Goal: Task Accomplishment & Management: Use online tool/utility

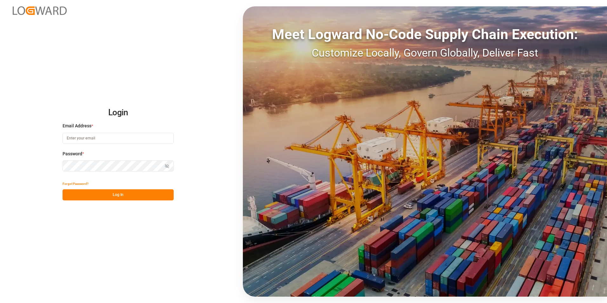
type input "[PERSON_NAME][EMAIL_ADDRESS][PERSON_NAME][DOMAIN_NAME]"
click at [141, 198] on button "Log In" at bounding box center [117, 194] width 111 height 11
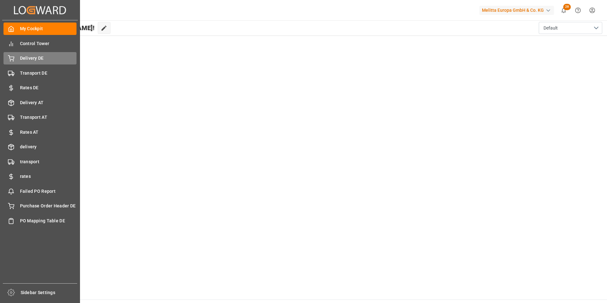
click at [32, 60] on span "Delivery DE" at bounding box center [48, 58] width 57 height 7
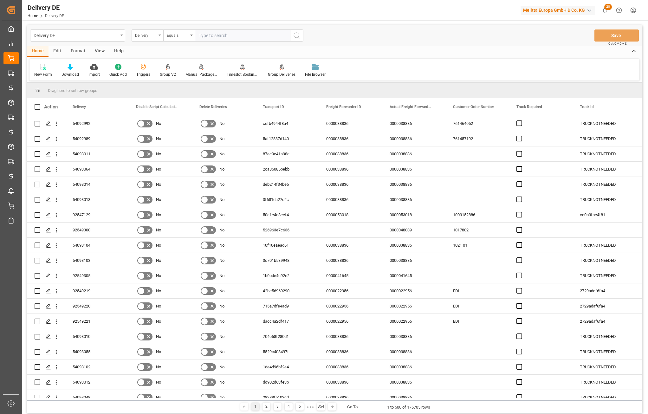
click at [220, 37] on input "text" at bounding box center [242, 36] width 95 height 12
click at [198, 38] on input "text" at bounding box center [242, 36] width 95 height 12
click at [244, 38] on input "925" at bounding box center [242, 36] width 95 height 12
type input "92543724"
click at [298, 38] on icon "search button" at bounding box center [297, 36] width 8 height 8
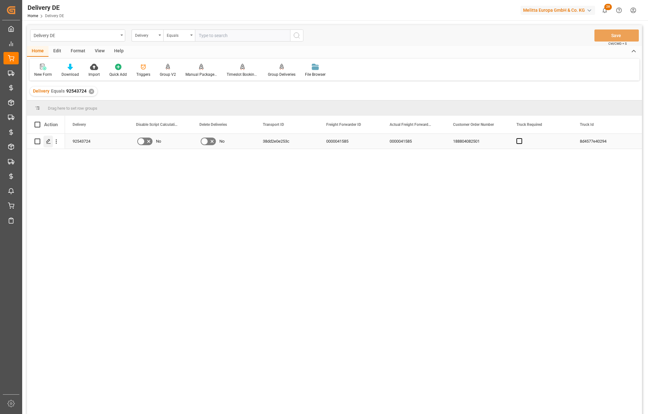
click at [48, 141] on icon "Press SPACE to select this row." at bounding box center [48, 141] width 5 height 5
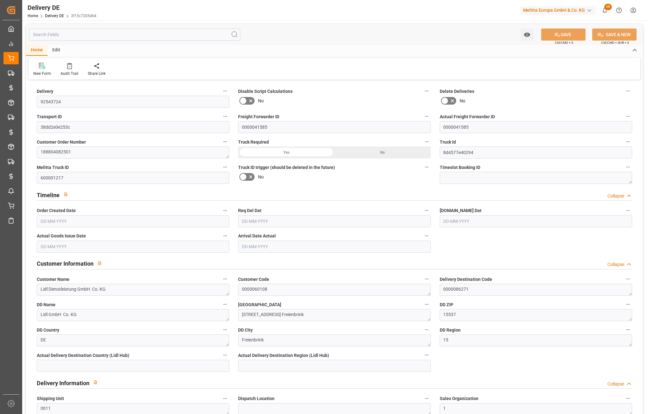
type input "5"
type input "4.75"
type input "1192.32"
type input "1605"
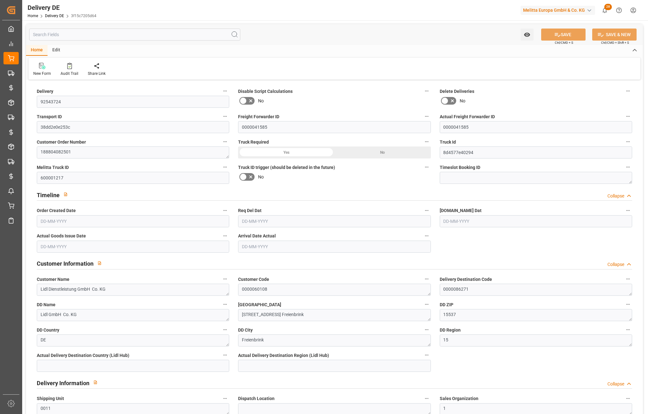
type input "9169.2"
type input "28-07-2025"
type input "04-08-2025"
type input "31-07-2025"
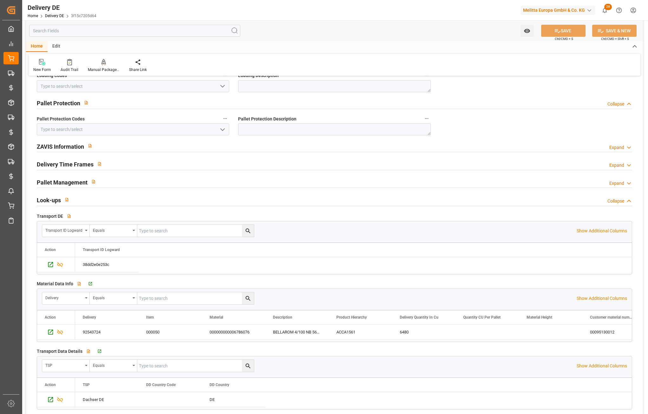
scroll to position [983, 0]
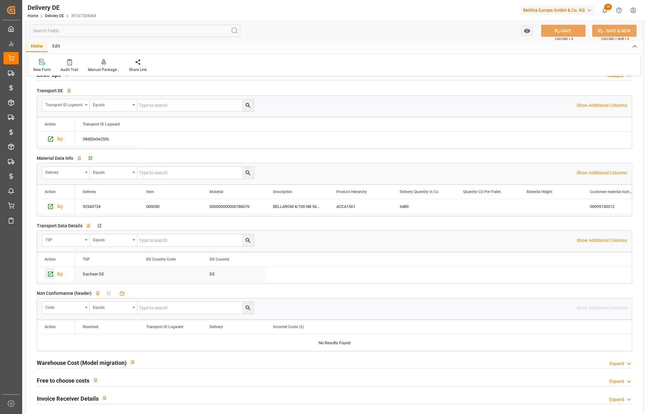
click at [51, 279] on div "Press SPACE to select this row." at bounding box center [50, 274] width 10 height 12
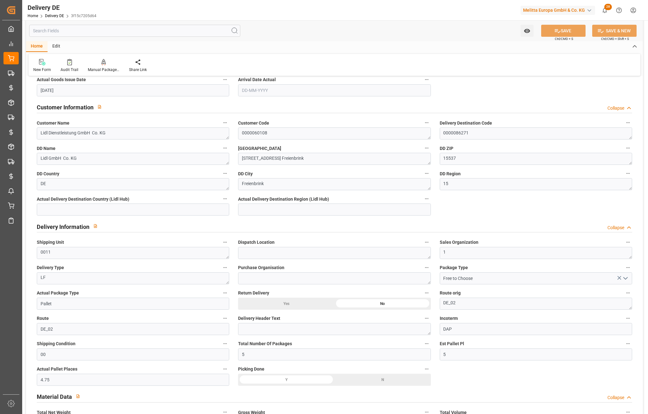
scroll to position [0, 0]
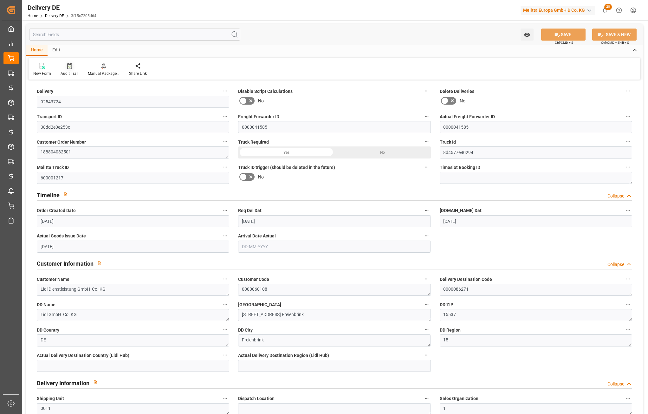
click at [67, 68] on icon at bounding box center [69, 66] width 5 height 6
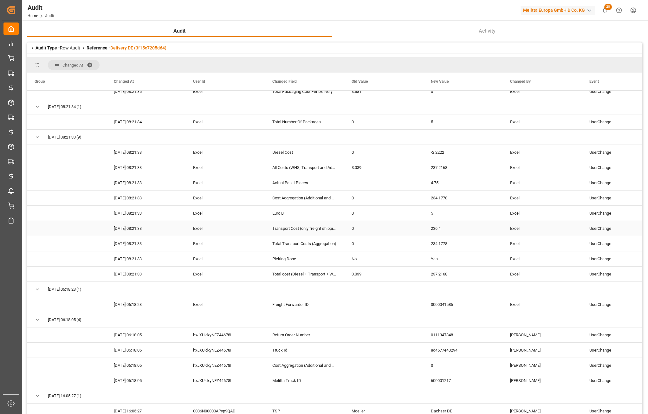
scroll to position [127, 0]
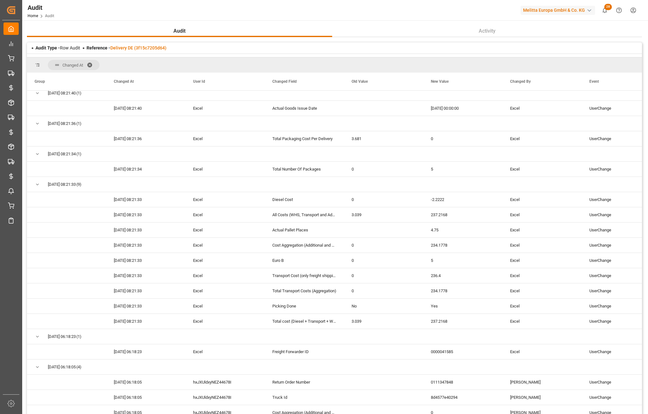
click at [139, 44] on div "Audit Type - Row Audit Reference - Delivery DE (3f15c7205d64)" at bounding box center [334, 48] width 615 height 11
click at [138, 47] on link "Delivery DE (3f15c7205d64)" at bounding box center [138, 47] width 56 height 5
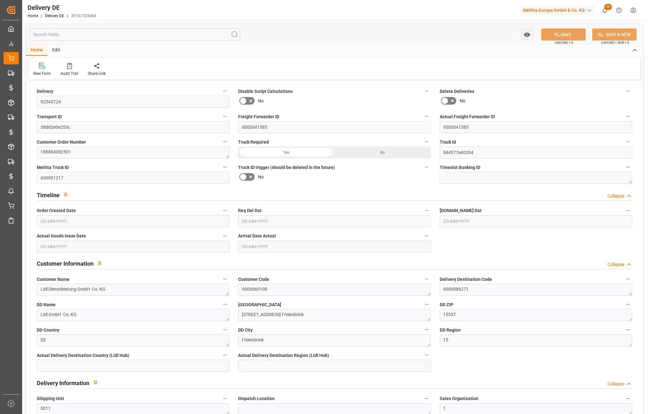
type input "5"
type input "4.75"
type input "1192.32"
type input "1605"
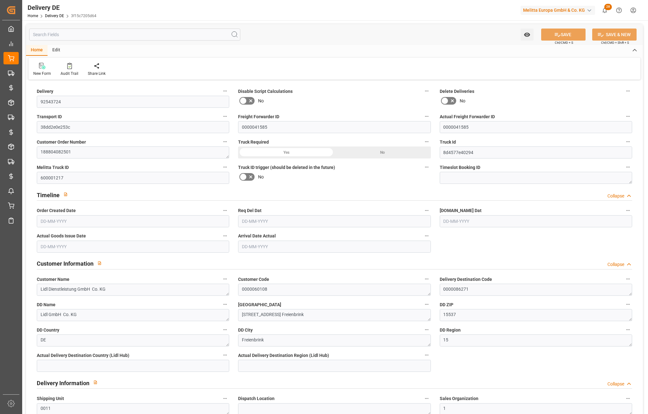
type input "9169.2"
type input "28-07-2025"
type input "04-08-2025"
type input "31-07-2025"
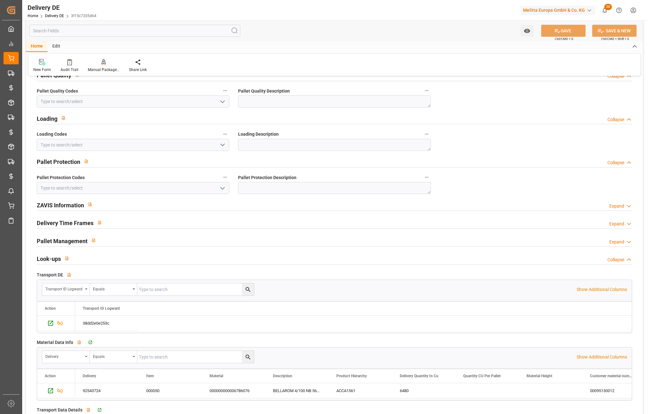
scroll to position [920, 0]
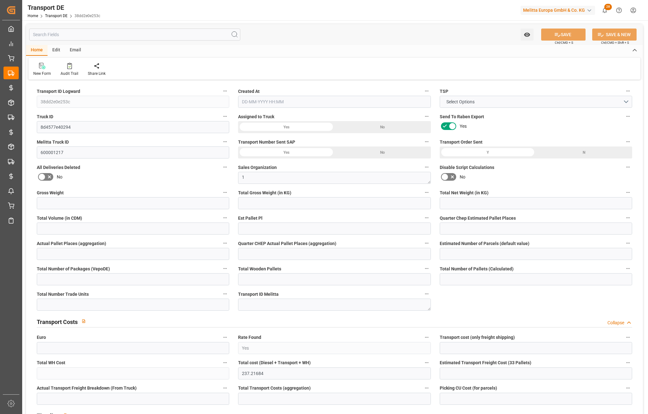
type input "38dd2e0e253c"
type input "8d4577e40294"
type input "600001217"
type textarea "1"
type input "Yes"
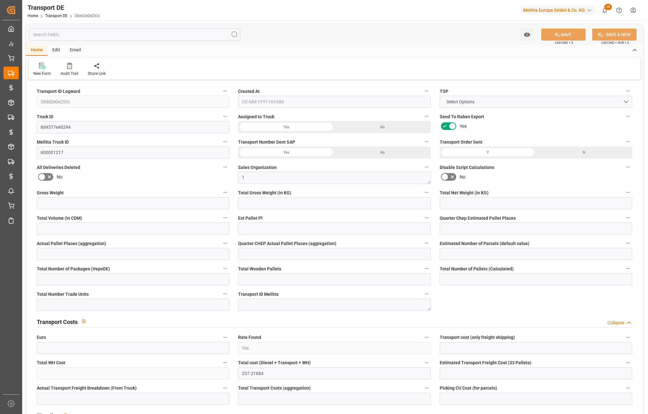
type input "237.21684"
type textarea "0000086271"
type textarea "Lidl GmbH Co. KG"
type input "Ahornstr. 1 / GVZ Freienbrink"
type input "15537"
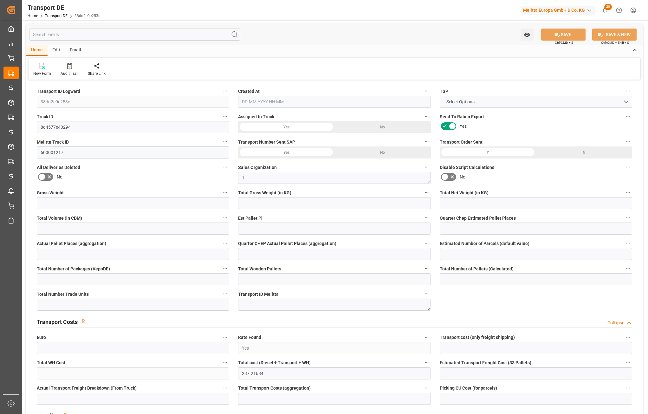
type textarea "Freienbrink"
type input "DE"
type input "DE-32423"
type input "Rhenus Retail Services GmbH"
type input "Hans-Böckler-Strasse 37"
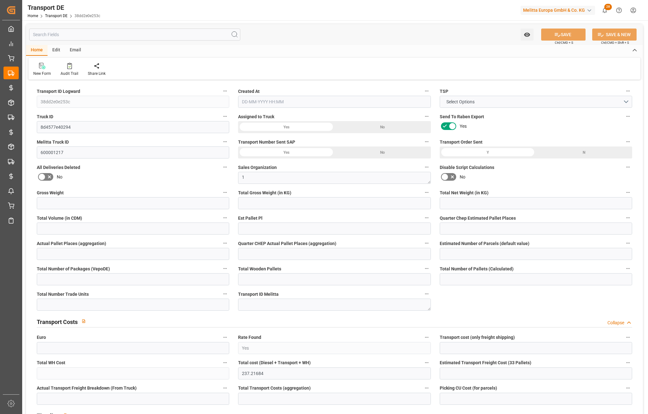
type input "32423"
type input "Minden"
type input "DE"
type input "Melitta Europa GmbH & Co. KG"
type input "Ringstraße 99"
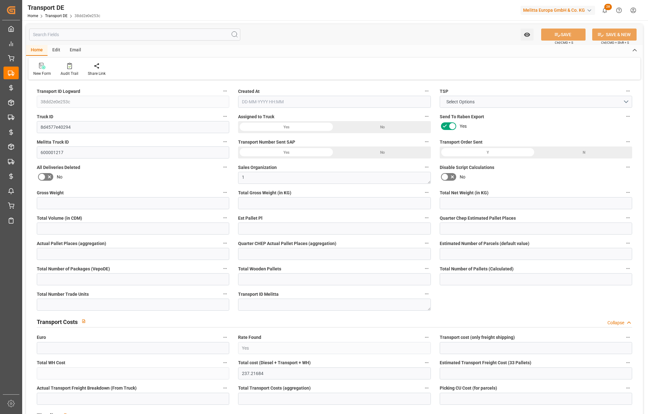
type input "32427"
type input "Minden"
type input "DE"
type textarea "7dd63f467aa5"
type input "Road"
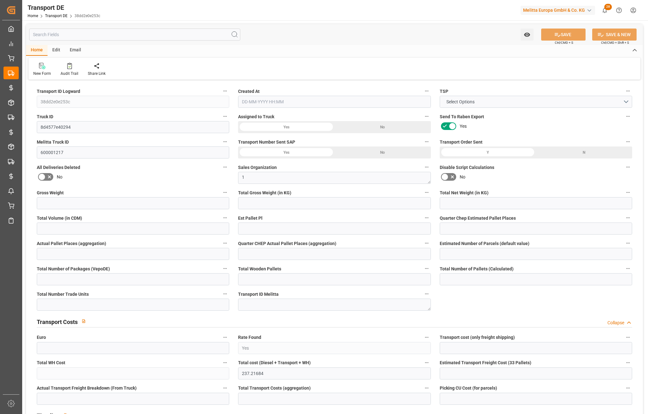
type input "DE"
type input "32423"
type input "DE"
type input "15537"
type input "Groupage"
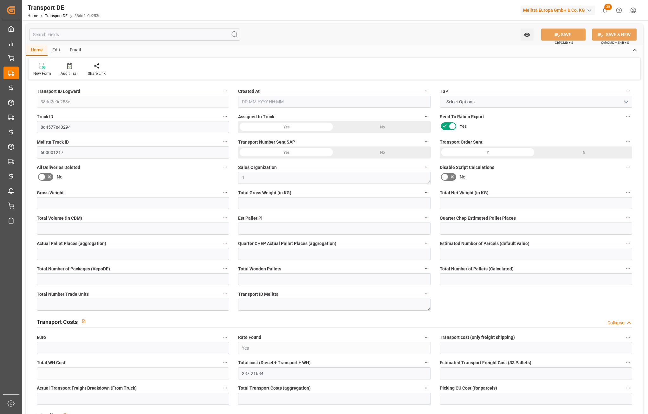
type input "26-40 t"
type input "EURO 6"
type input "Diesel"
type input "DE_02"
type input "DAP"
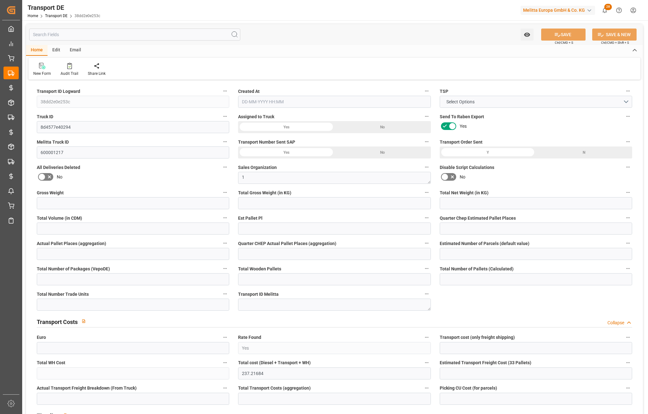
type input "DE 126011900"
type input "1605"
type input "1425.6"
type input "1192.32"
type input "9169.2"
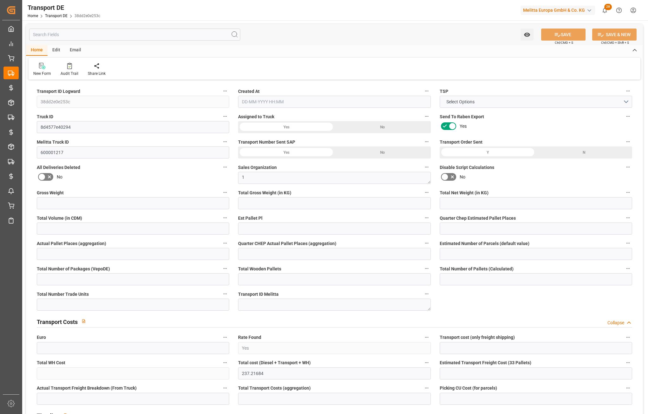
type input "5"
type input "0"
type input "4.75"
type input "0"
type input "1"
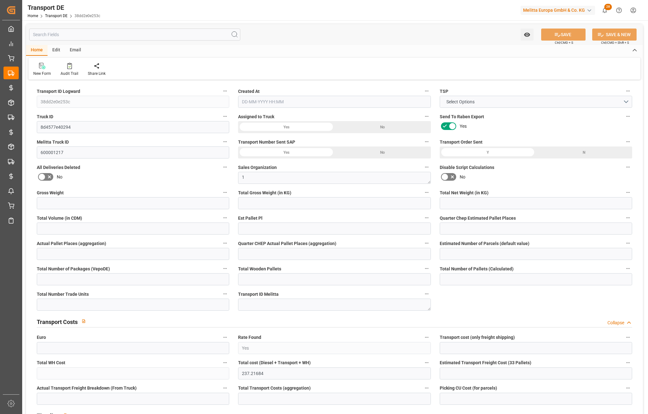
type input "5"
type input "0"
type input "540"
type input "0"
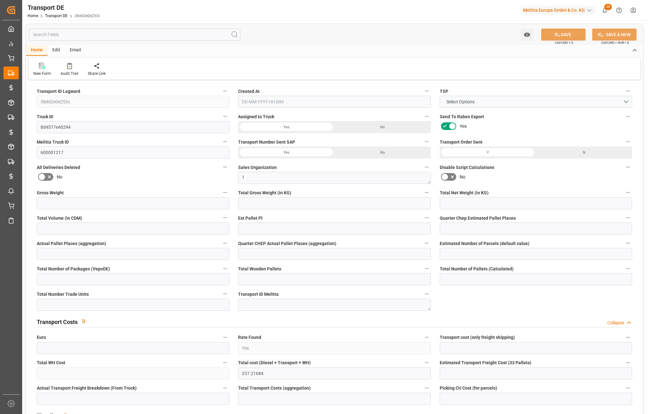
type input "236.4"
type input "3.039"
type input "236.4"
type input "234.1778"
type input "15"
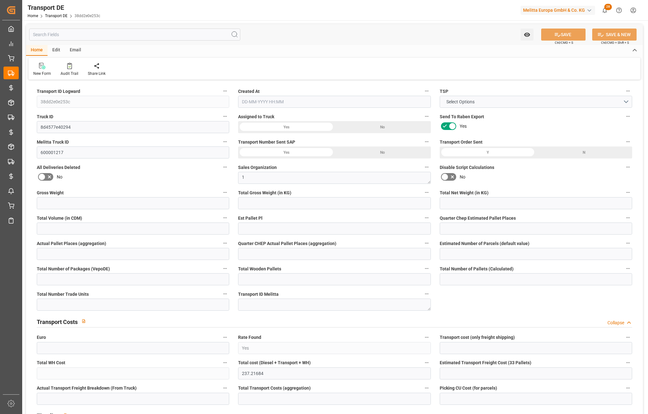
type input "5"
type input "0"
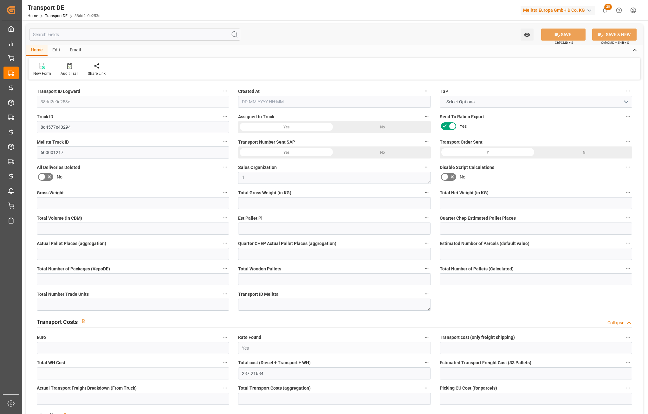
type input "0"
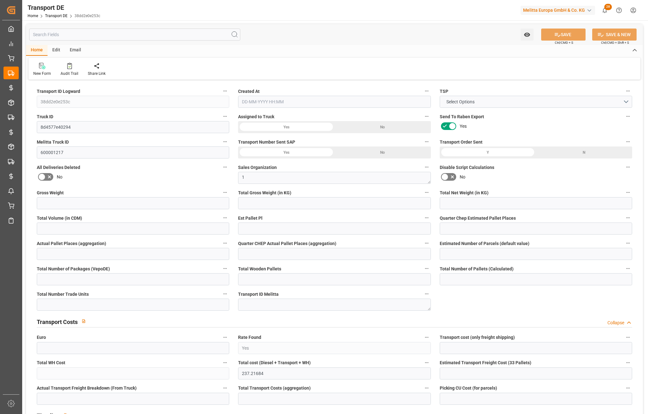
type input "-2.2222"
type input "0"
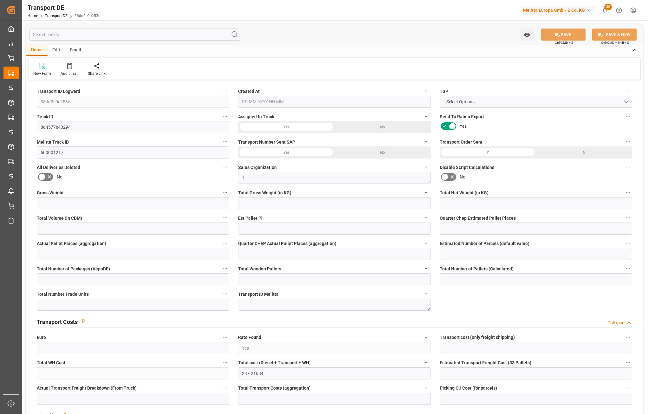
type input "1425.6"
type input "4710.8598"
type input "21"
type input "35"
type input "5"
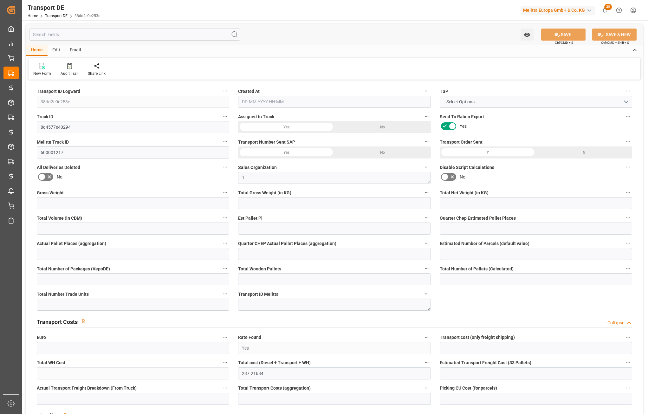
type input "0"
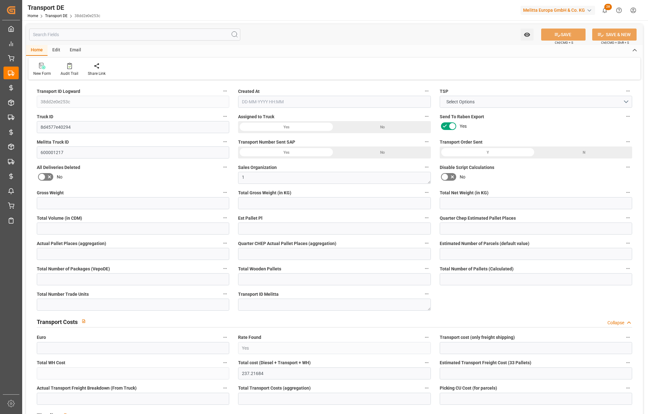
type input "1"
type input "0"
type input "540"
type input "237.2168"
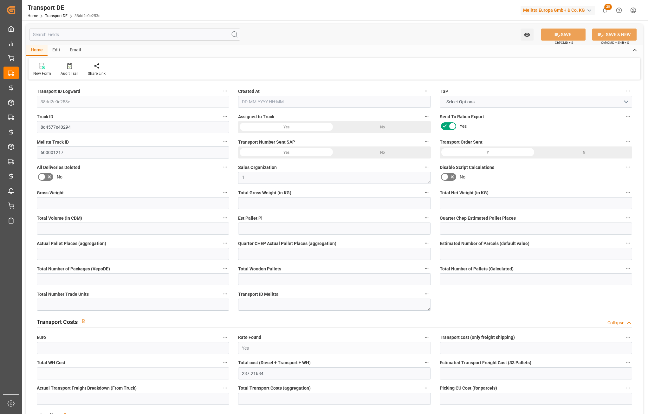
type input "234.1778"
type input "28-07-2025 23:01"
type input "31-07-2025"
type input "04-08-2025"
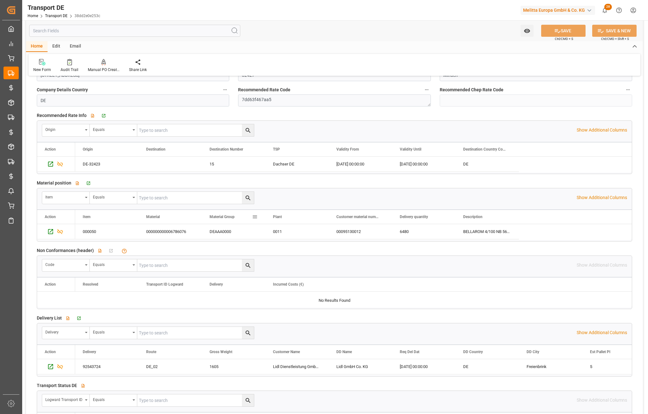
scroll to position [857, 0]
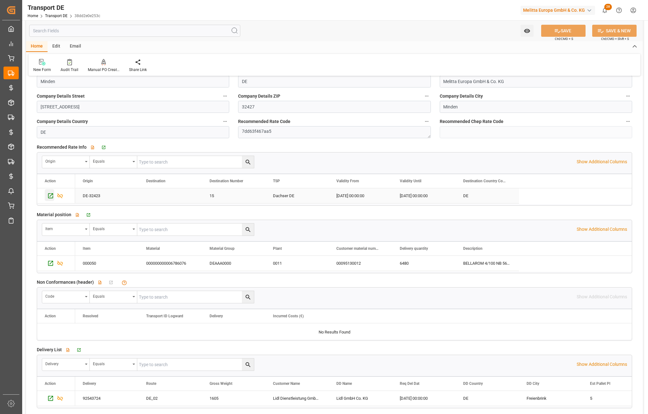
click at [49, 197] on icon "Press SPACE to select this row." at bounding box center [50, 195] width 5 height 5
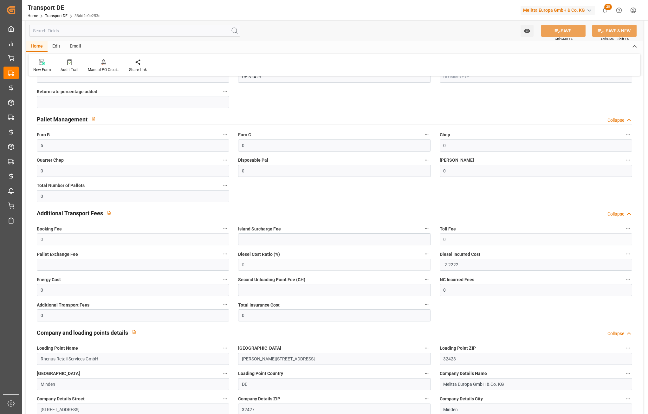
scroll to position [508, 0]
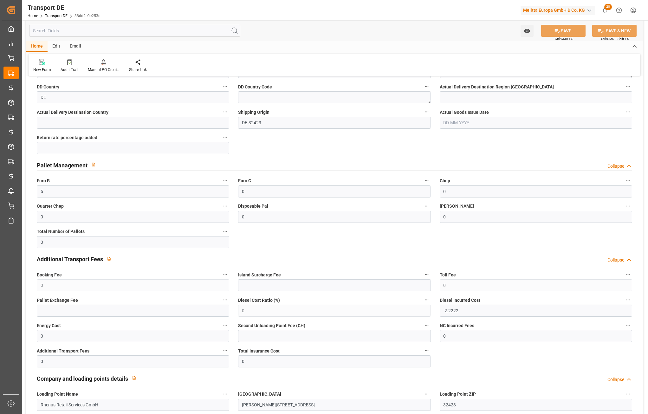
click at [69, 30] on input "text" at bounding box center [134, 31] width 211 height 12
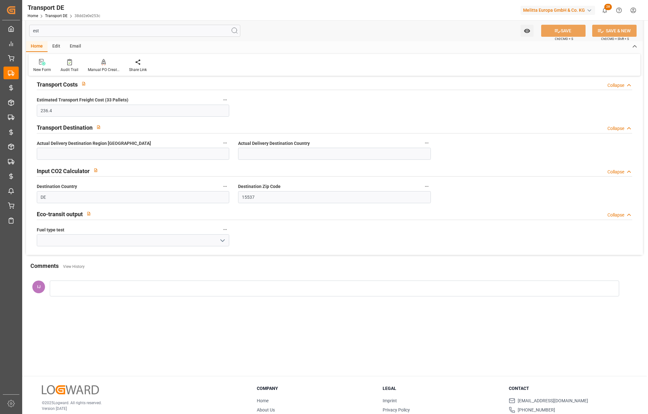
scroll to position [0, 0]
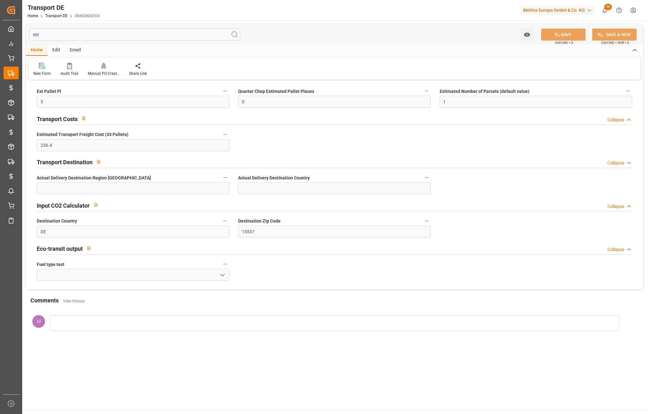
type input "est"
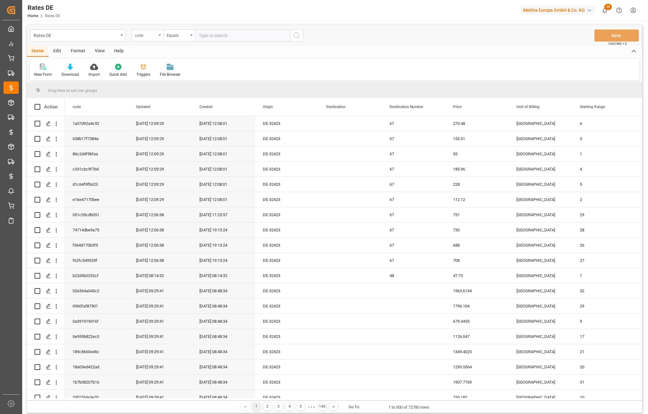
click at [145, 33] on div "code" at bounding box center [146, 34] width 22 height 7
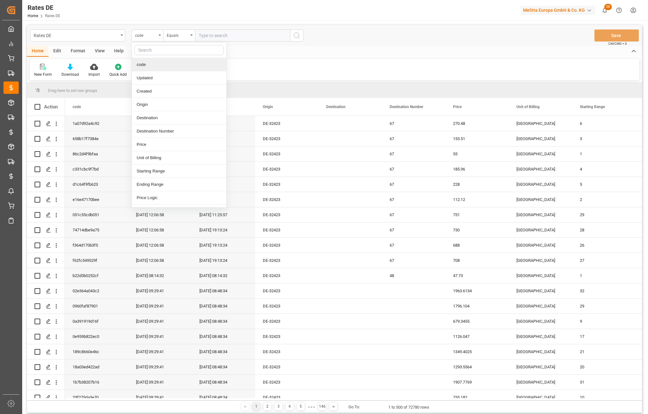
click at [148, 47] on input "text" at bounding box center [179, 50] width 89 height 10
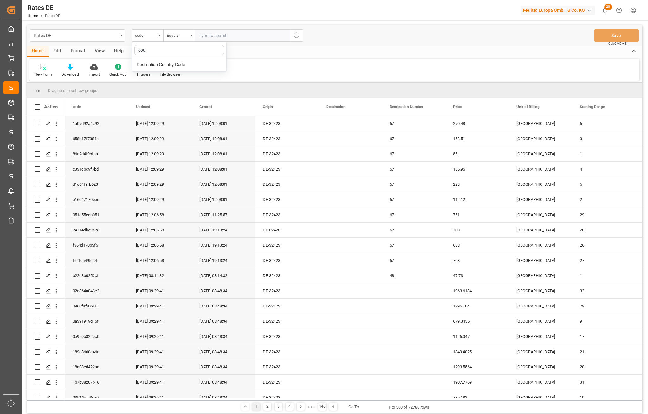
type input "coun"
click at [153, 62] on div "Destination Country Code" at bounding box center [179, 64] width 95 height 13
click at [201, 39] on input "text" at bounding box center [242, 36] width 95 height 12
type input "DE"
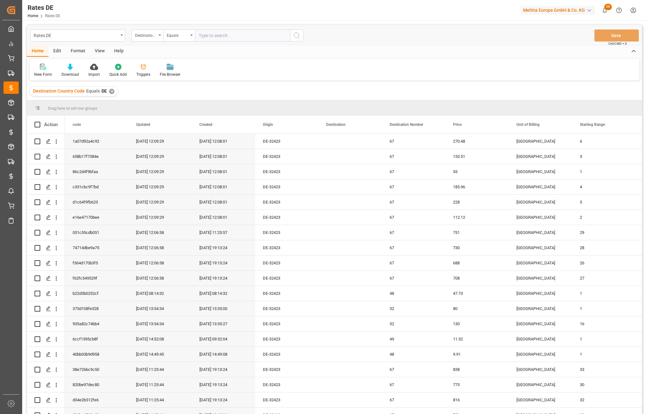
click at [342, 74] on div "New Form Download Import Quick Add Triggers File Browser" at bounding box center [335, 70] width 610 height 22
click at [154, 39] on div "Destination Country Code" at bounding box center [148, 36] width 32 height 12
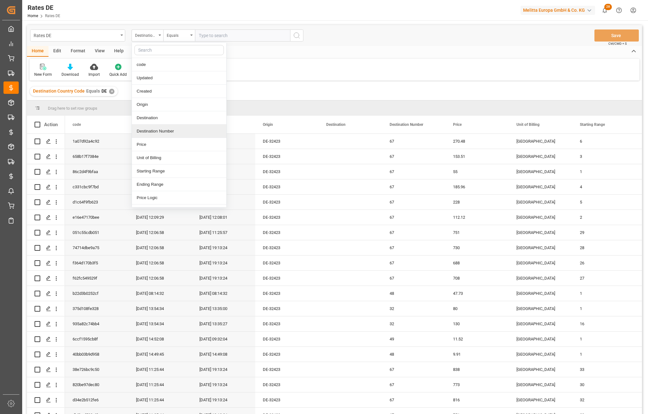
drag, startPoint x: 168, startPoint y: 128, endPoint x: 183, endPoint y: 107, distance: 26.6
click at [168, 128] on div "Destination Number" at bounding box center [179, 131] width 95 height 13
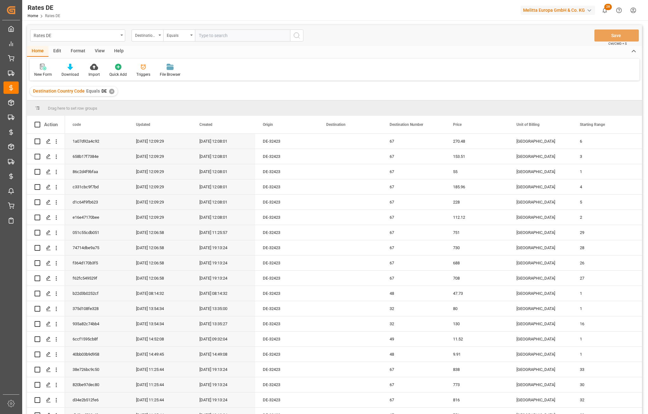
click at [223, 38] on input "number" at bounding box center [242, 36] width 95 height 12
type input "15"
click at [158, 36] on div "Destination Number" at bounding box center [148, 36] width 32 height 12
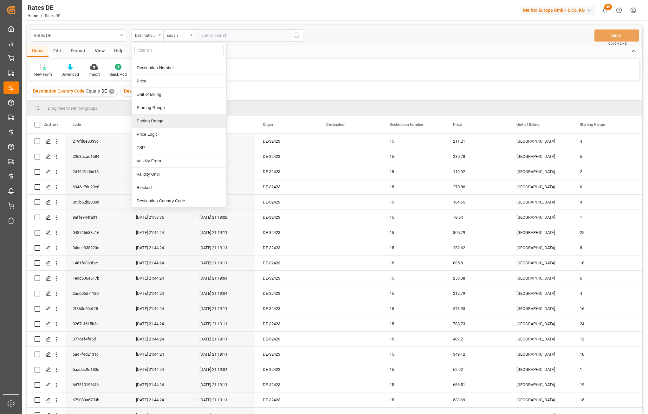
scroll to position [95, 0]
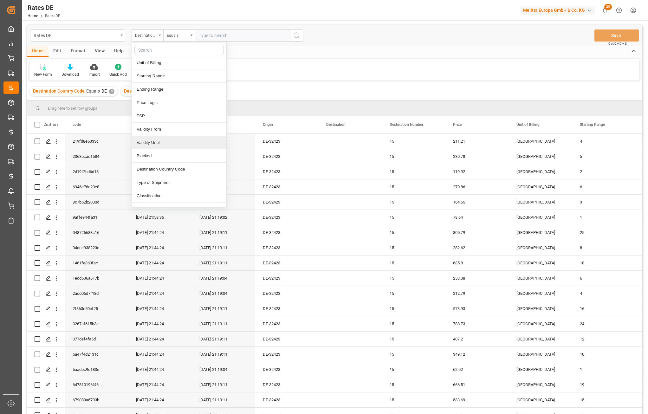
click at [166, 146] on div "Validity Until" at bounding box center [179, 142] width 95 height 13
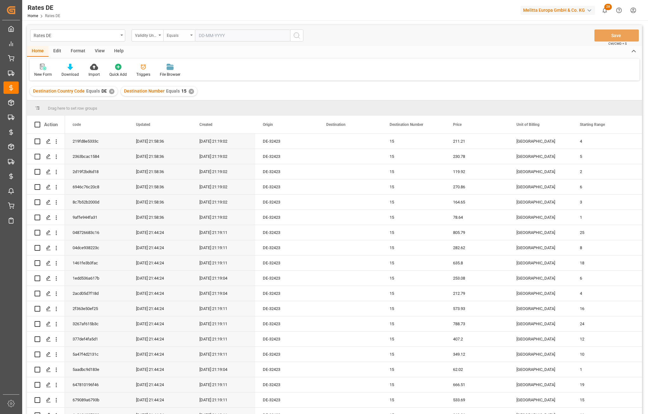
click at [175, 36] on div "Equals" at bounding box center [178, 34] width 22 height 7
click at [183, 103] on div "Greater than" at bounding box center [211, 104] width 95 height 13
click at [203, 39] on input "text" at bounding box center [242, 36] width 95 height 12
click at [206, 77] on div "28 29 30 31 1 2 3" at bounding box center [240, 74] width 87 height 12
click at [249, 98] on div "15" at bounding box center [253, 99] width 8 height 8
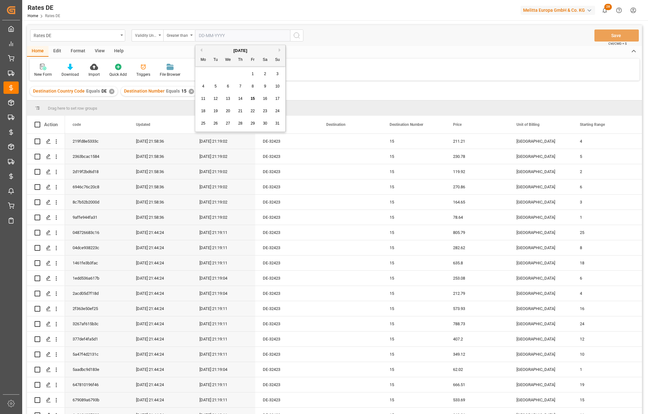
type input "[DATE]"
click at [295, 32] on icon "search button" at bounding box center [297, 36] width 8 height 8
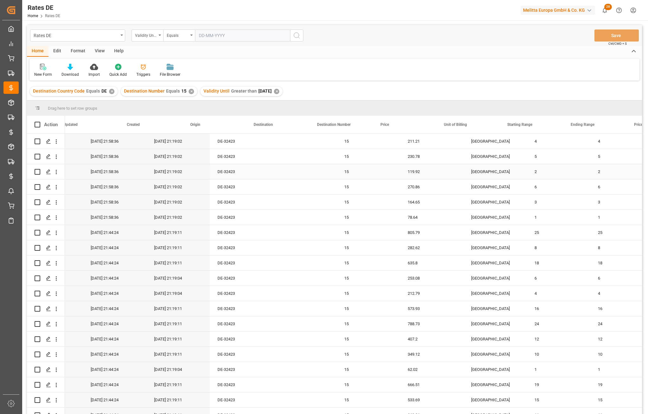
scroll to position [0, 190]
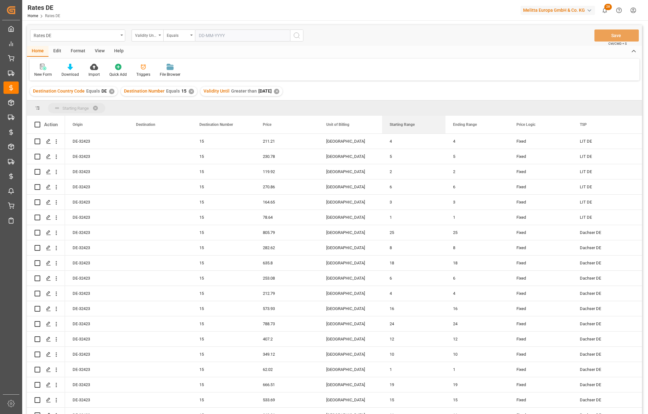
drag, startPoint x: 407, startPoint y: 123, endPoint x: 382, endPoint y: 108, distance: 29.8
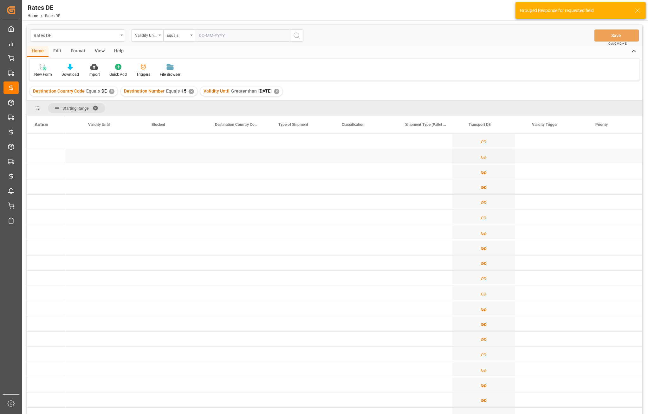
scroll to position [0, 821]
click at [629, 122] on span at bounding box center [628, 125] width 6 height 6
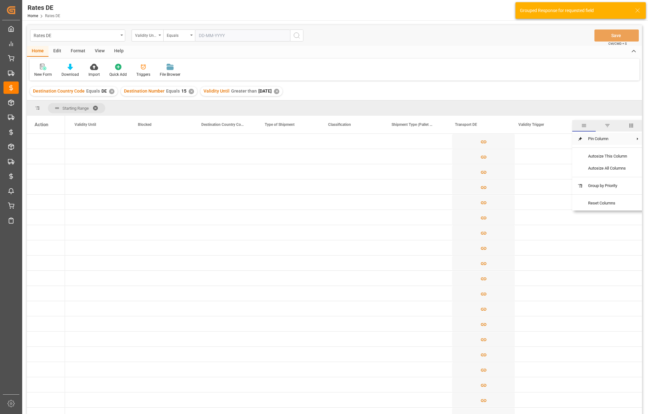
click at [630, 138] on span "Pin Column" at bounding box center [607, 139] width 49 height 12
click at [561, 141] on span "Pin Left" at bounding box center [554, 141] width 27 height 12
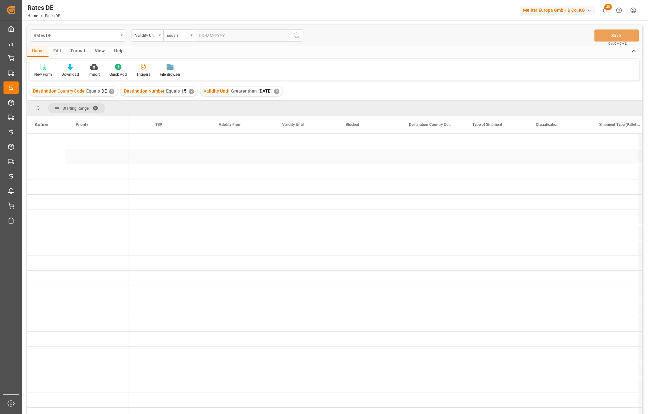
scroll to position [0, 633]
click at [438, 124] on span at bounding box center [437, 125] width 6 height 6
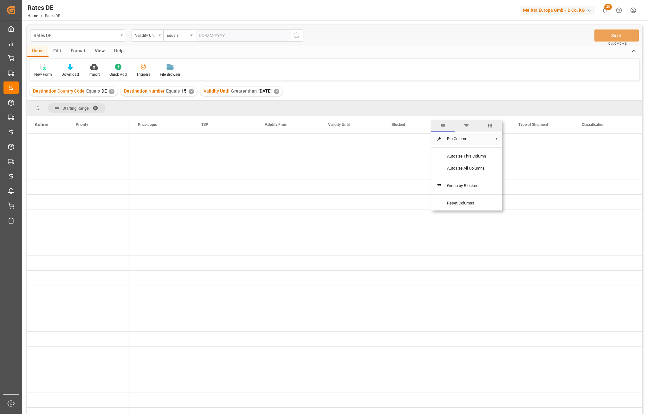
click at [443, 138] on span "Pin Column" at bounding box center [466, 139] width 49 height 12
click at [514, 137] on span "Pin Left" at bounding box center [526, 141] width 27 height 12
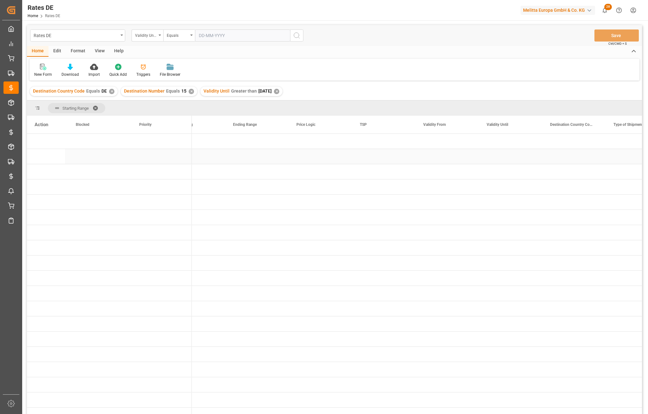
scroll to position [0, 537]
click at [407, 124] on span at bounding box center [406, 125] width 6 height 6
click at [433, 142] on span "Pin Column" at bounding box center [434, 139] width 49 height 12
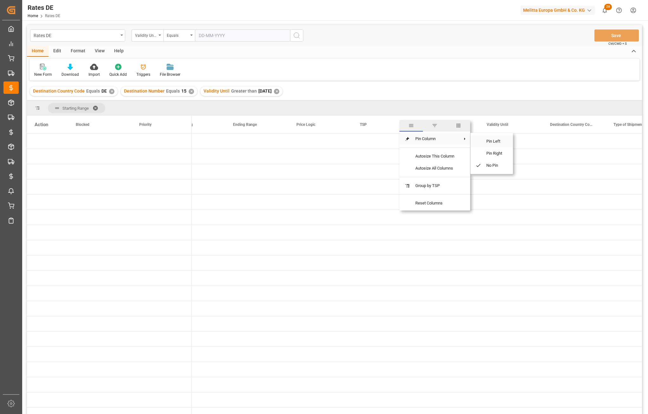
click at [488, 142] on span "Pin Left" at bounding box center [495, 141] width 27 height 12
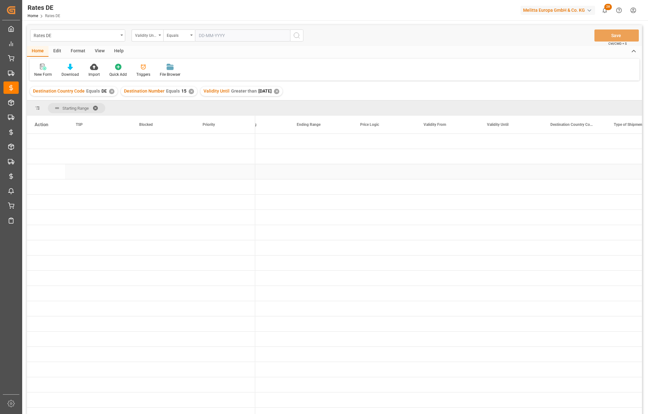
scroll to position [0, 347]
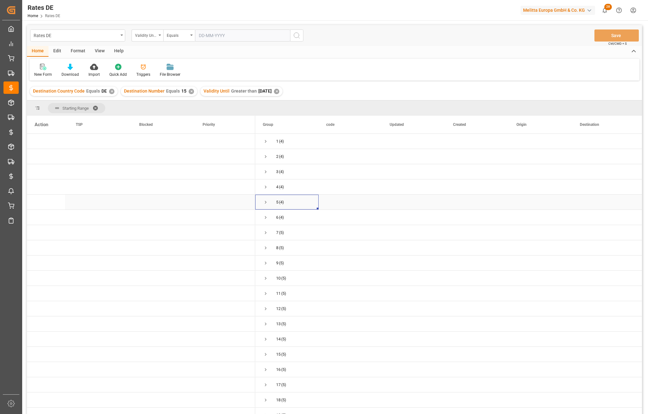
click at [265, 201] on span "Press SPACE to select this row." at bounding box center [266, 203] width 6 height 6
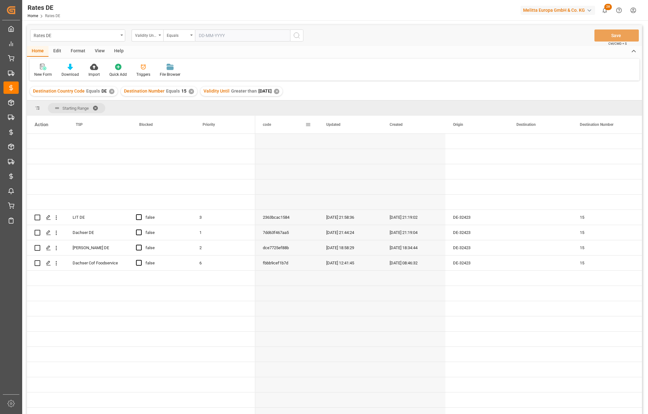
click at [309, 125] on span at bounding box center [308, 125] width 6 height 6
click at [357, 128] on span "columns" at bounding box center [361, 125] width 23 height 11
click at [311, 158] on input "code column toggle visibility (visible)" at bounding box center [309, 158] width 6 height 6
checkbox input "false"
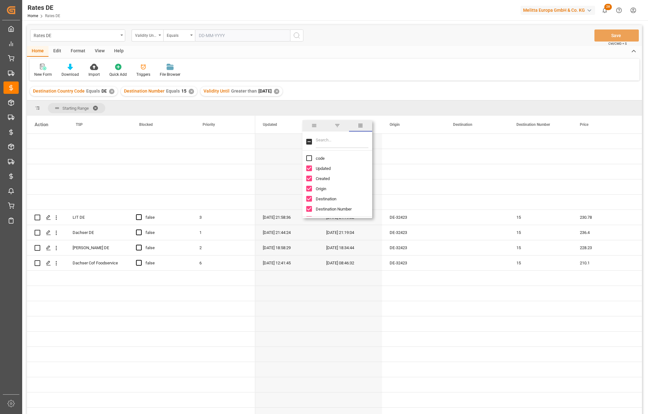
click at [309, 167] on input "Updated column toggle visibility (visible)" at bounding box center [309, 169] width 6 height 6
checkbox input "false"
click at [310, 180] on input "Created column toggle visibility (visible)" at bounding box center [309, 179] width 6 height 6
checkbox input "false"
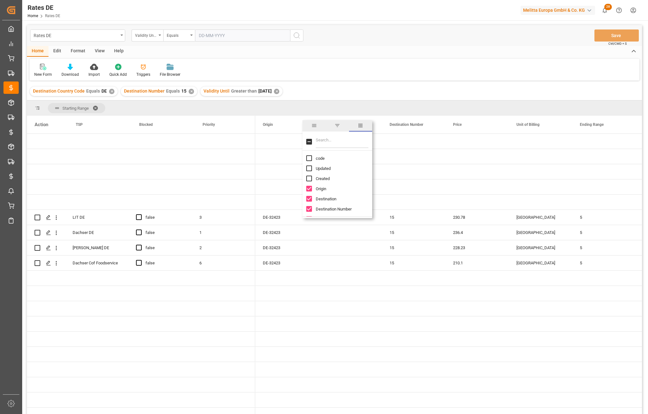
click at [310, 190] on input "Origin column toggle visibility (visible)" at bounding box center [309, 189] width 6 height 6
checkbox input "false"
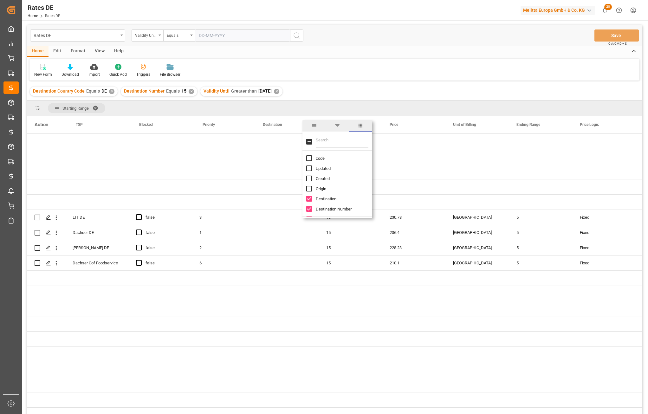
click at [310, 201] on input "Destination column toggle visibility (visible)" at bounding box center [309, 199] width 6 height 6
checkbox input "false"
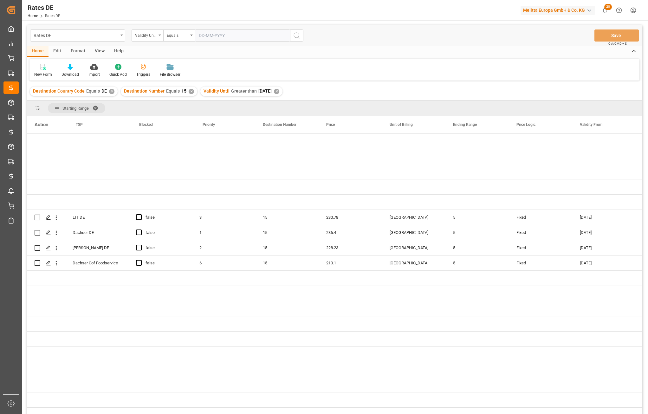
click at [459, 89] on div "Destination Country Code Equals DE ✕ Destination Number Equals 15 ✕ Validity Un…" at bounding box center [334, 91] width 615 height 18
drag, startPoint x: 318, startPoint y: 122, endPoint x: 312, endPoint y: 125, distance: 6.5
click at [313, 125] on div at bounding box center [314, 125] width 3 height 18
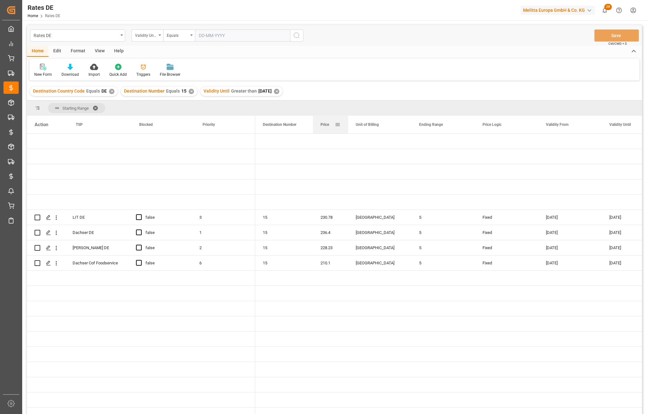
drag, startPoint x: 376, startPoint y: 122, endPoint x: 347, endPoint y: 127, distance: 28.6
click at [347, 127] on div at bounding box center [348, 125] width 3 height 18
drag, startPoint x: 410, startPoint y: 128, endPoint x: 414, endPoint y: 101, distance: 27.6
click at [414, 101] on div "Starting Range Drag here to set column labels Action TSP Blocked" at bounding box center [334, 260] width 615 height 318
drag, startPoint x: 412, startPoint y: 124, endPoint x: 412, endPoint y: 97, distance: 27.0
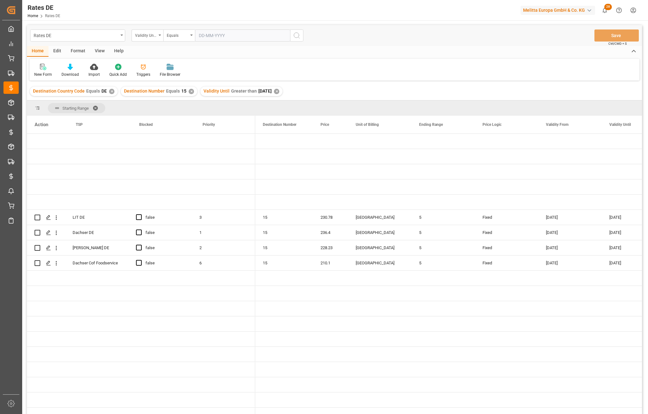
click at [412, 97] on div "Rates DE Validity Until Equals Save Ctrl/CMD + S Home Edit Format View Help New…" at bounding box center [334, 228] width 615 height 406
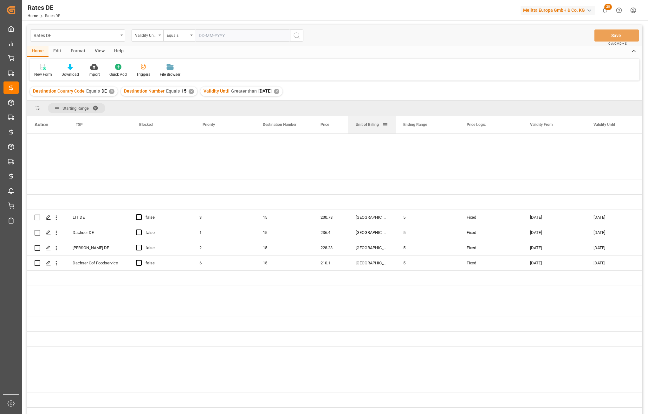
drag, startPoint x: 411, startPoint y: 125, endPoint x: 404, endPoint y: 128, distance: 7.2
click at [395, 128] on div at bounding box center [396, 125] width 3 height 18
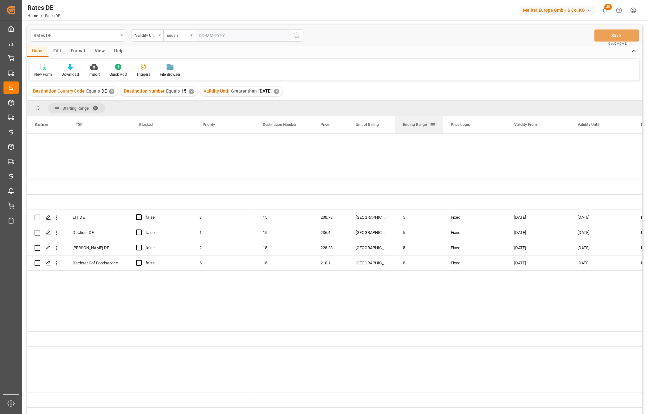
drag, startPoint x: 458, startPoint y: 123, endPoint x: 442, endPoint y: 125, distance: 15.6
click at [442, 125] on div at bounding box center [443, 125] width 3 height 18
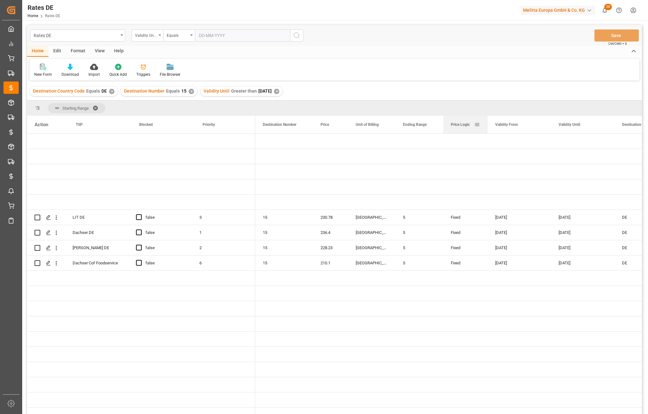
drag, startPoint x: 506, startPoint y: 124, endPoint x: 486, endPoint y: 127, distance: 20.2
click at [487, 127] on div at bounding box center [488, 125] width 3 height 18
drag, startPoint x: 549, startPoint y: 122, endPoint x: 535, endPoint y: 125, distance: 14.2
click at [535, 125] on div at bounding box center [536, 125] width 3 height 18
drag, startPoint x: 599, startPoint y: 125, endPoint x: 582, endPoint y: 127, distance: 17.2
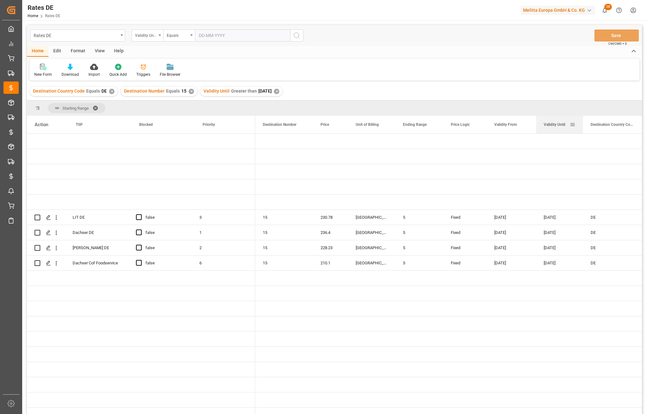
click at [582, 127] on div at bounding box center [583, 125] width 3 height 18
click at [571, 75] on div "New Form Download Import Quick Add Triggers File Browser" at bounding box center [335, 70] width 610 height 22
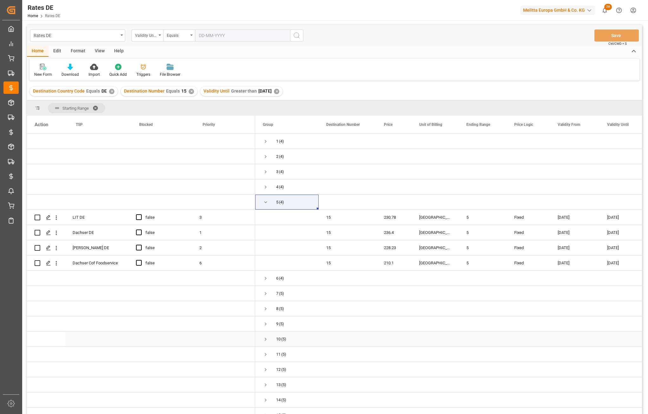
click at [266, 340] on span "Press SPACE to select this row." at bounding box center [266, 340] width 6 height 6
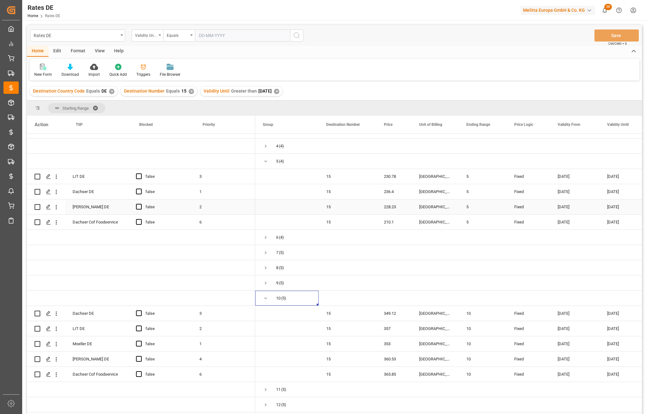
scroll to position [63, 0]
